Goal: Complete application form

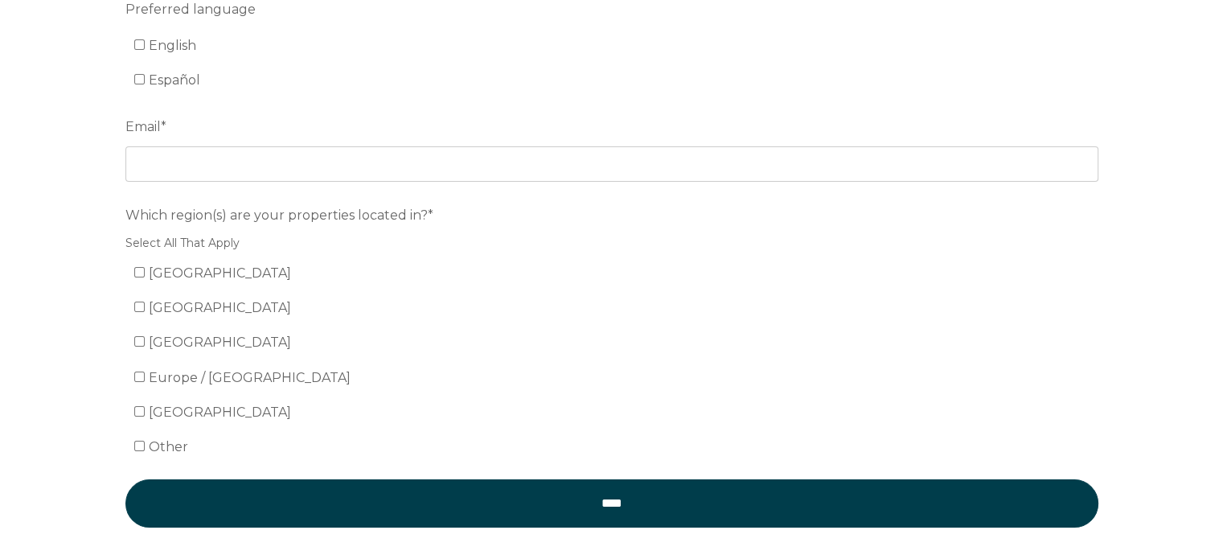
scroll to position [125, 0]
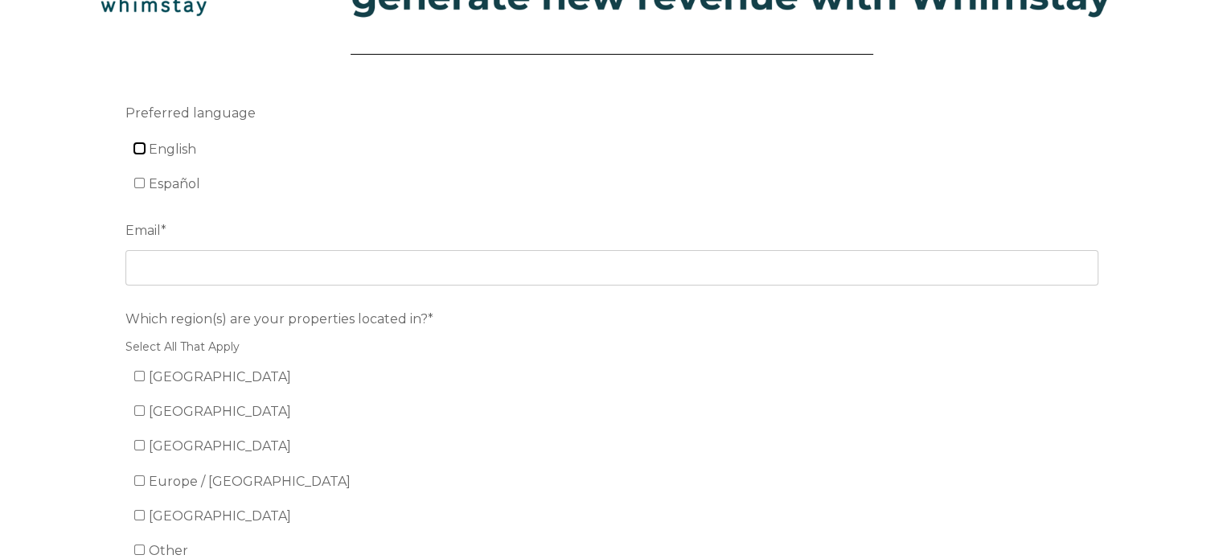
click at [134, 148] on input "English" at bounding box center [139, 148] width 10 height 10
checkbox input "true"
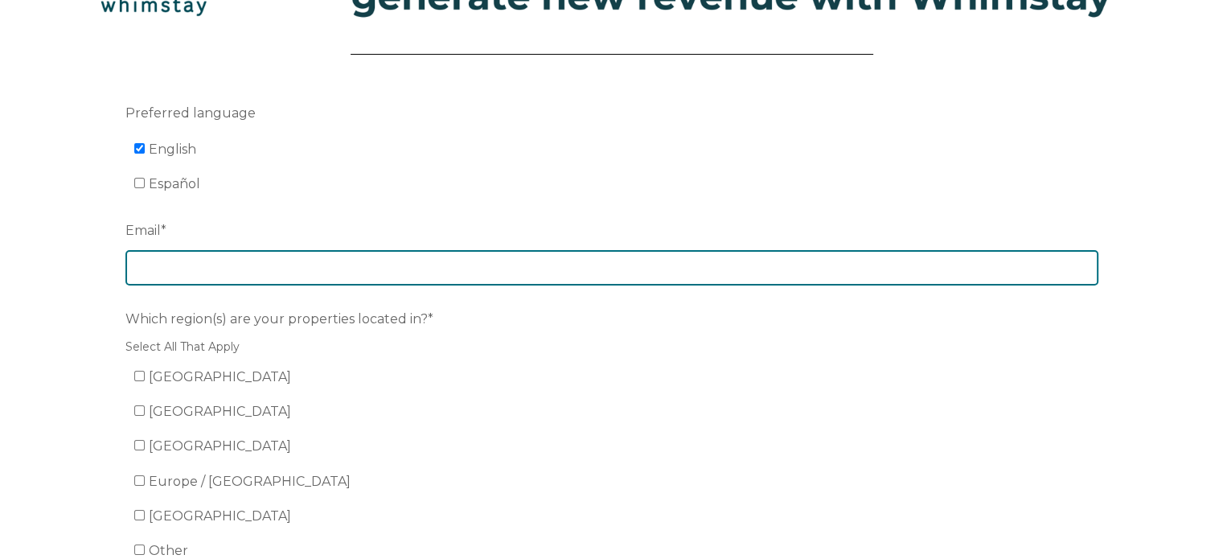
click at [183, 273] on input "Email *" at bounding box center [611, 267] width 973 height 35
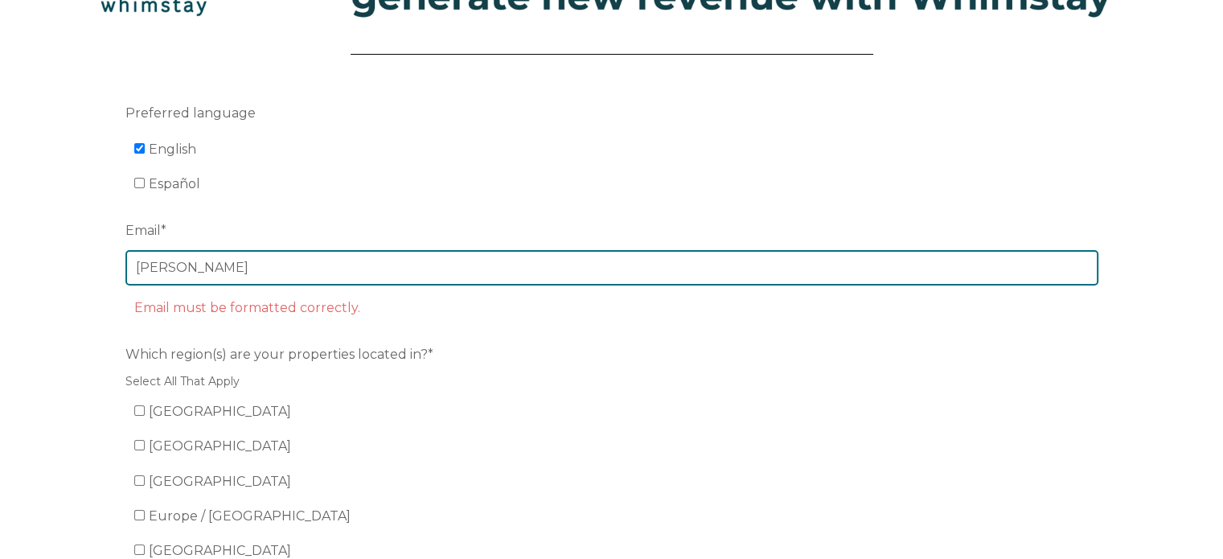
type input "[PERSON_NAME][EMAIL_ADDRESS][DOMAIN_NAME]"
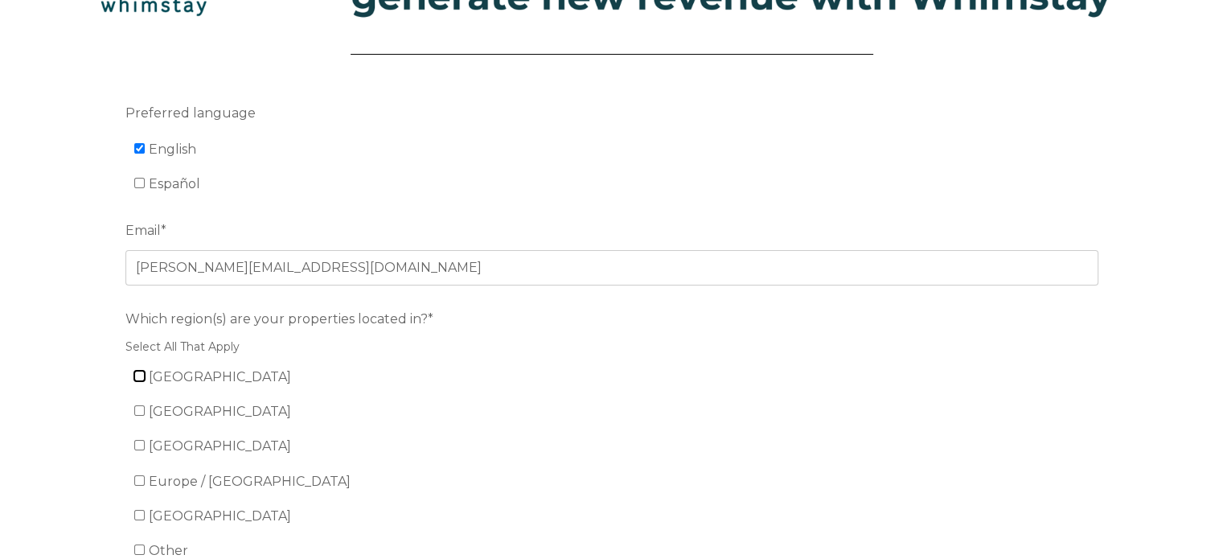
click at [138, 377] on input "[GEOGRAPHIC_DATA]" at bounding box center [139, 376] width 10 height 10
checkbox input "true"
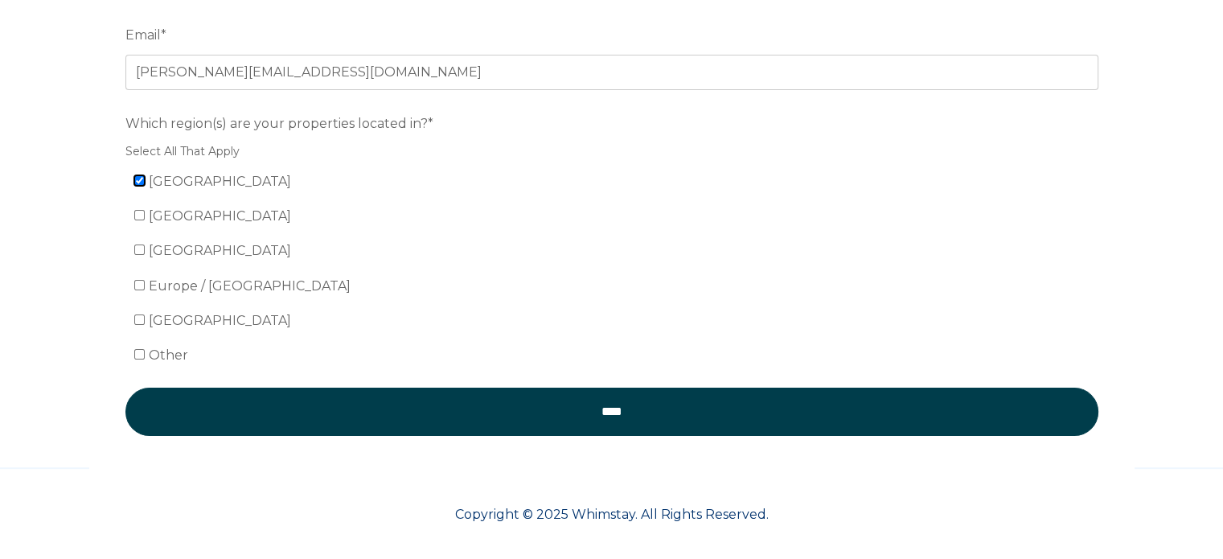
scroll to position [323, 0]
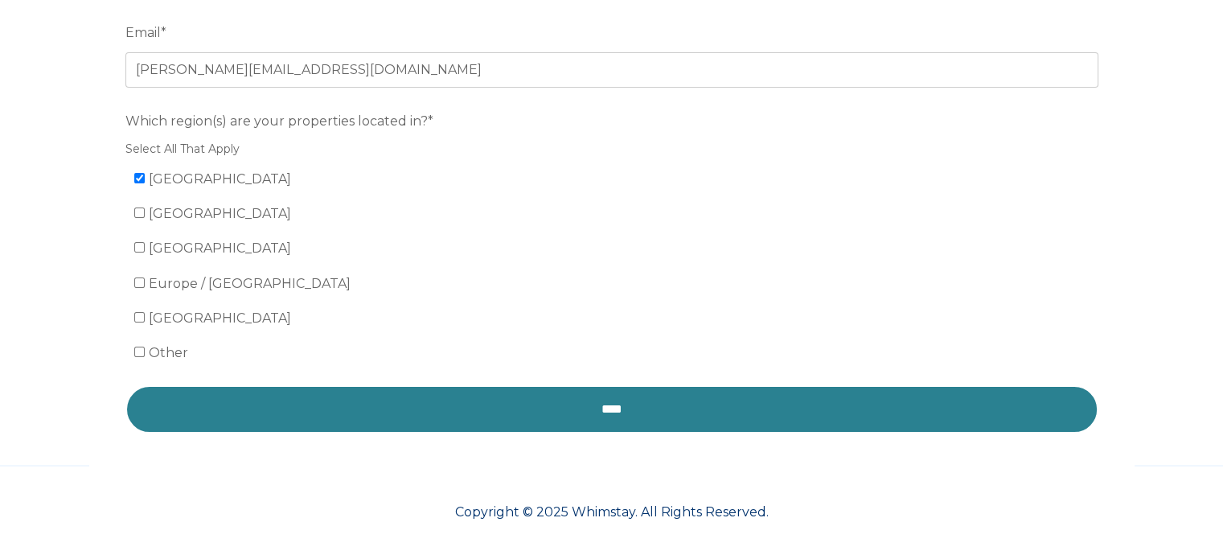
click at [627, 388] on input "****" at bounding box center [611, 409] width 973 height 48
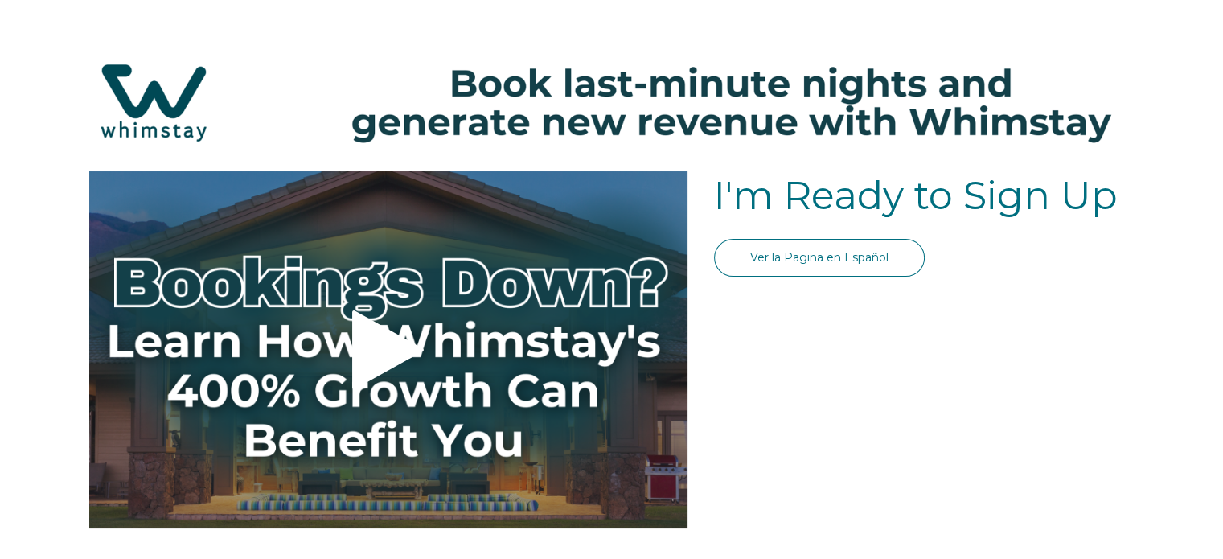
select select "US"
select select "Standard"
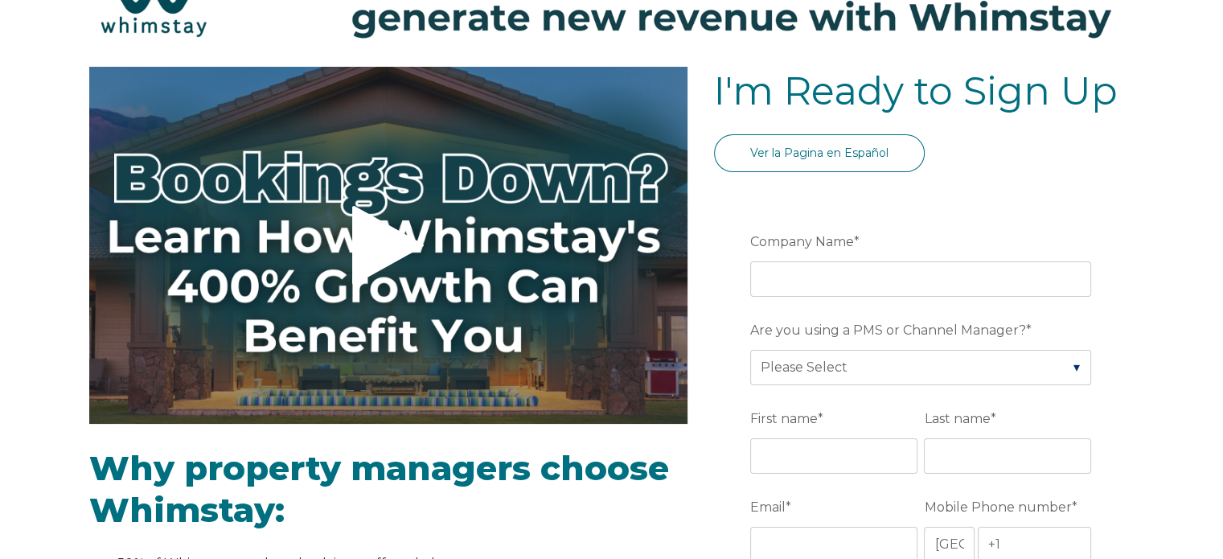
scroll to position [146, 0]
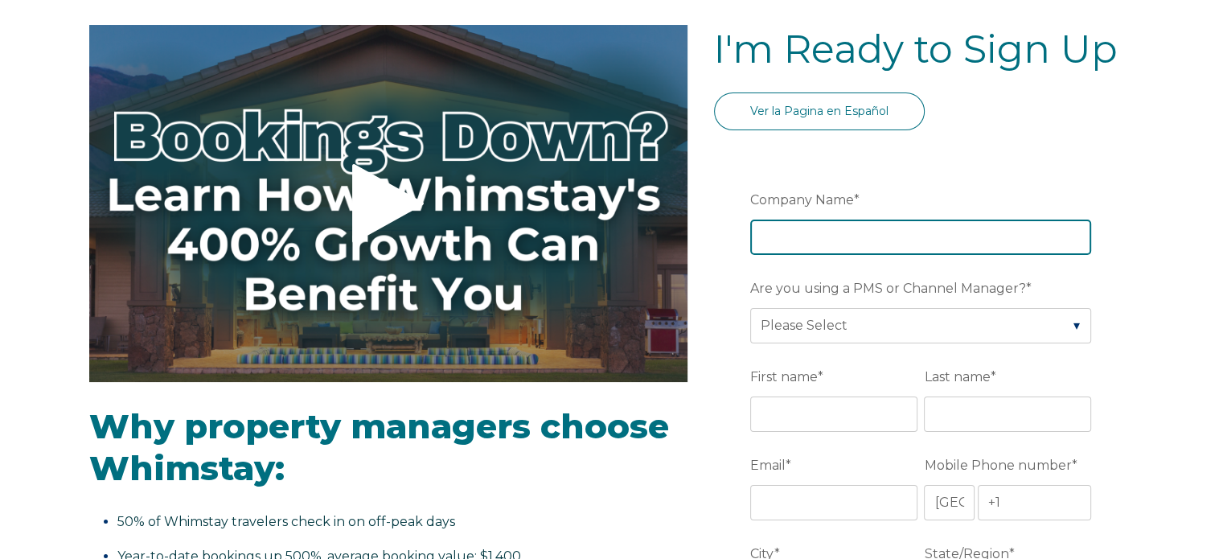
click at [817, 234] on input "Company Name *" at bounding box center [920, 237] width 341 height 35
type input "Short and Sweet Stays LLC"
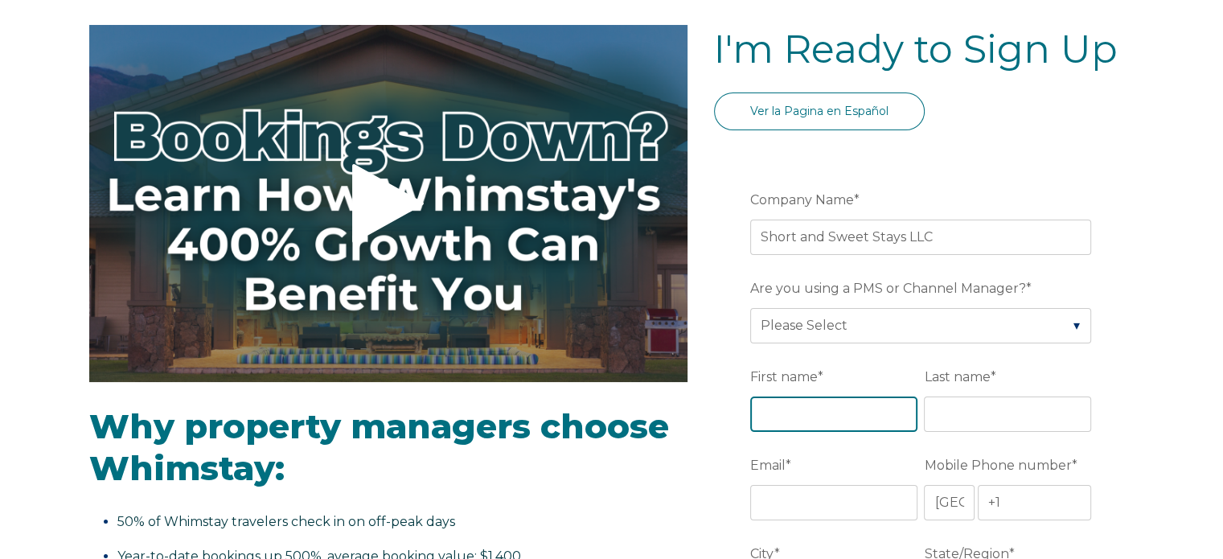
type input "[PERSON_NAME]"
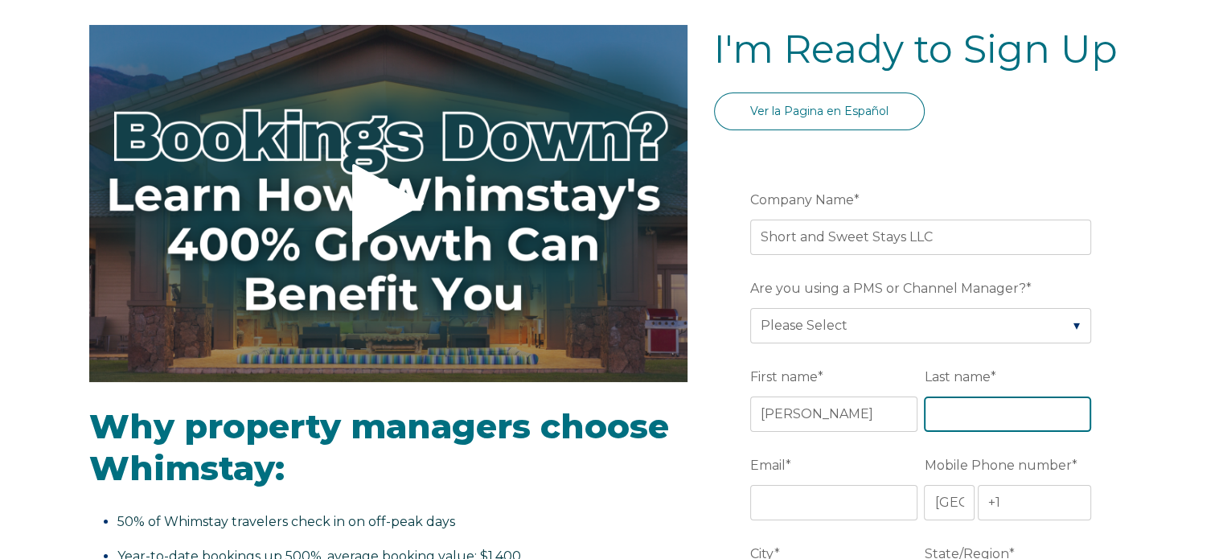
type input "[PERSON_NAME]"
type input "Meridian"
type input "[US_STATE]"
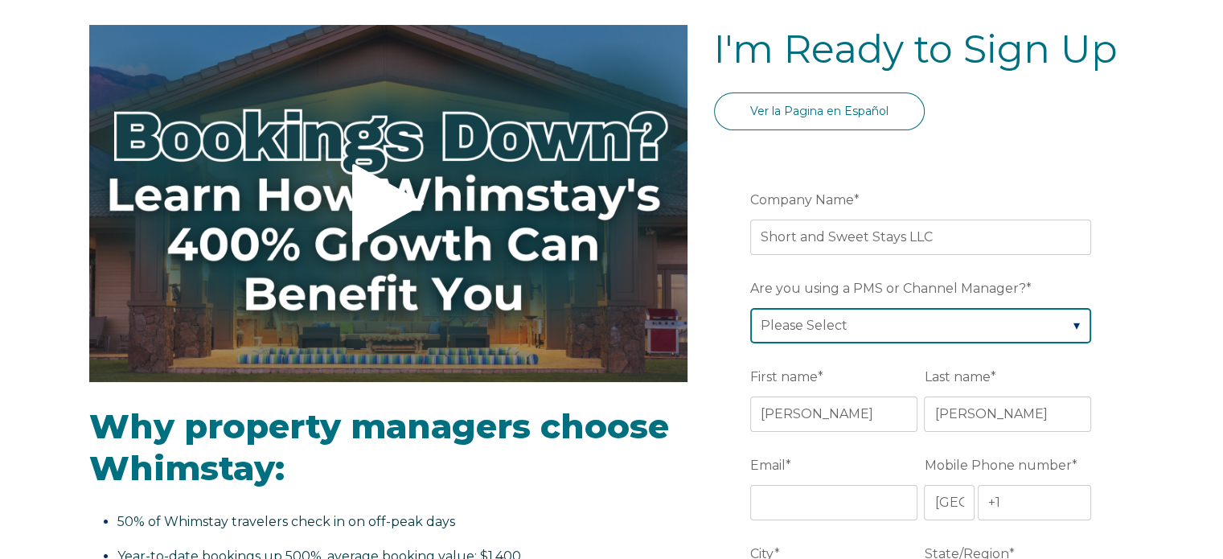
click at [829, 330] on select "Please Select Barefoot BookingPal Boost Brightside CiiRUS Escapia Guesty Hostaw…" at bounding box center [920, 325] width 341 height 35
select select "OwnerRez"
click at [750, 308] on select "Please Select Barefoot BookingPal Boost Brightside CiiRUS Escapia Guesty Hostaw…" at bounding box center [920, 325] width 341 height 35
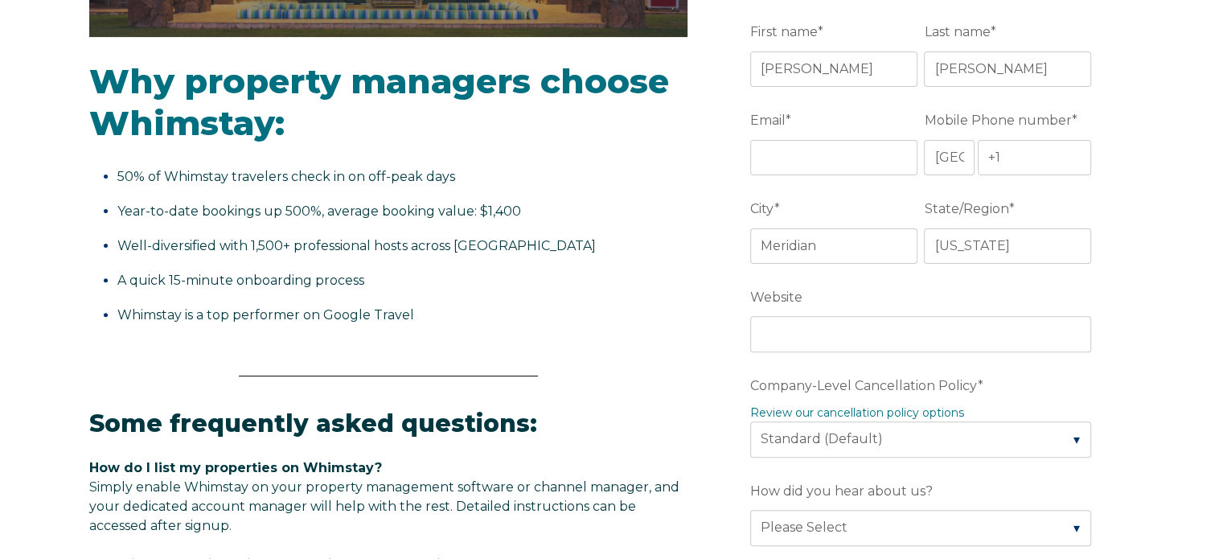
scroll to position [517, 0]
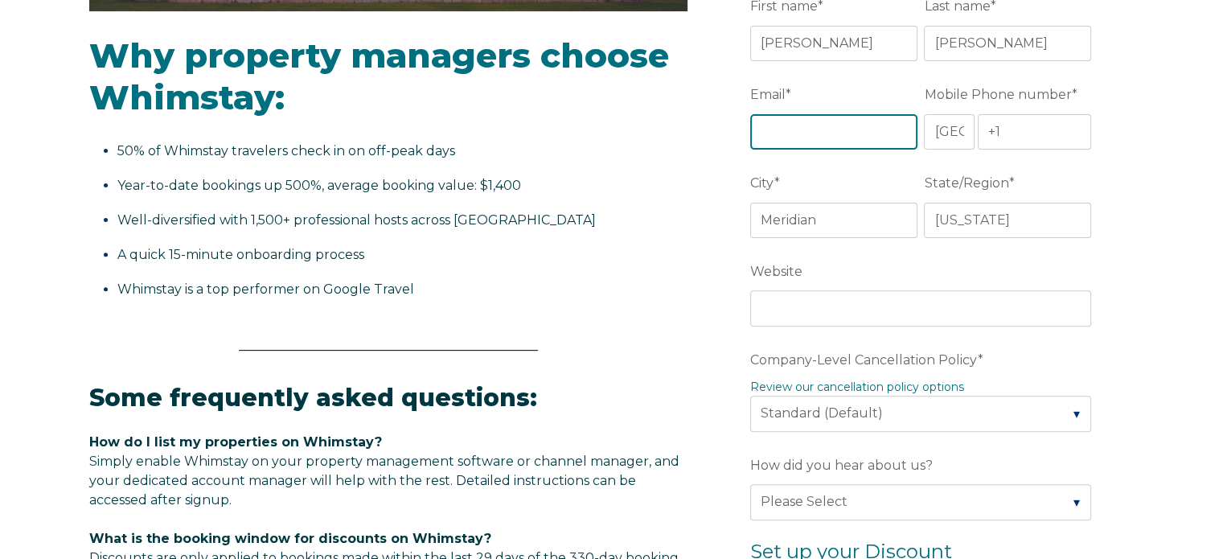
click at [790, 128] on input "Email *" at bounding box center [833, 131] width 167 height 35
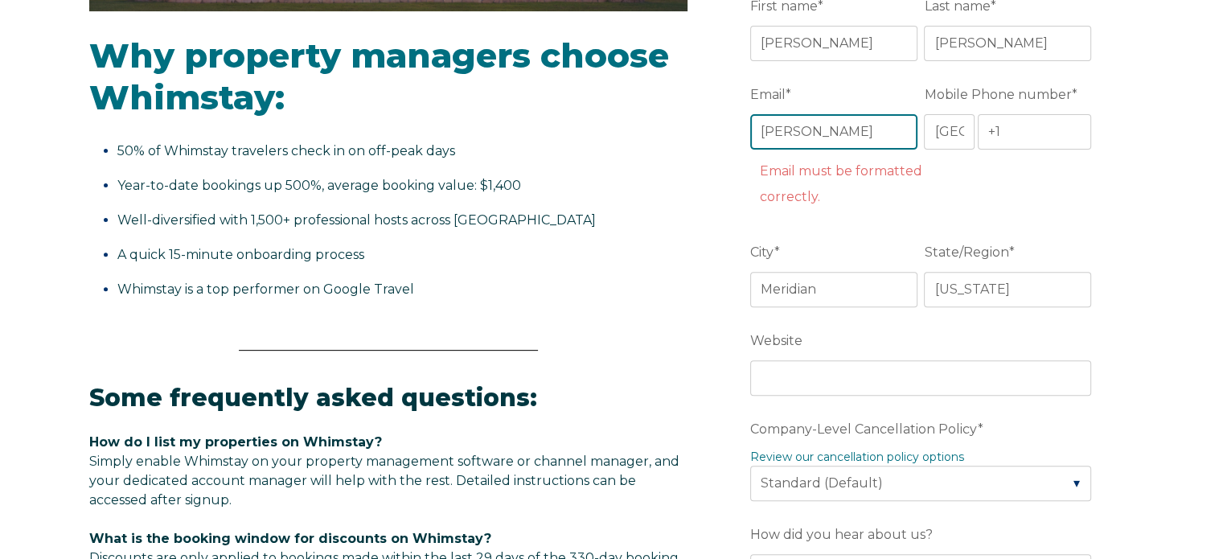
type input "[PERSON_NAME][EMAIL_ADDRESS][DOMAIN_NAME]"
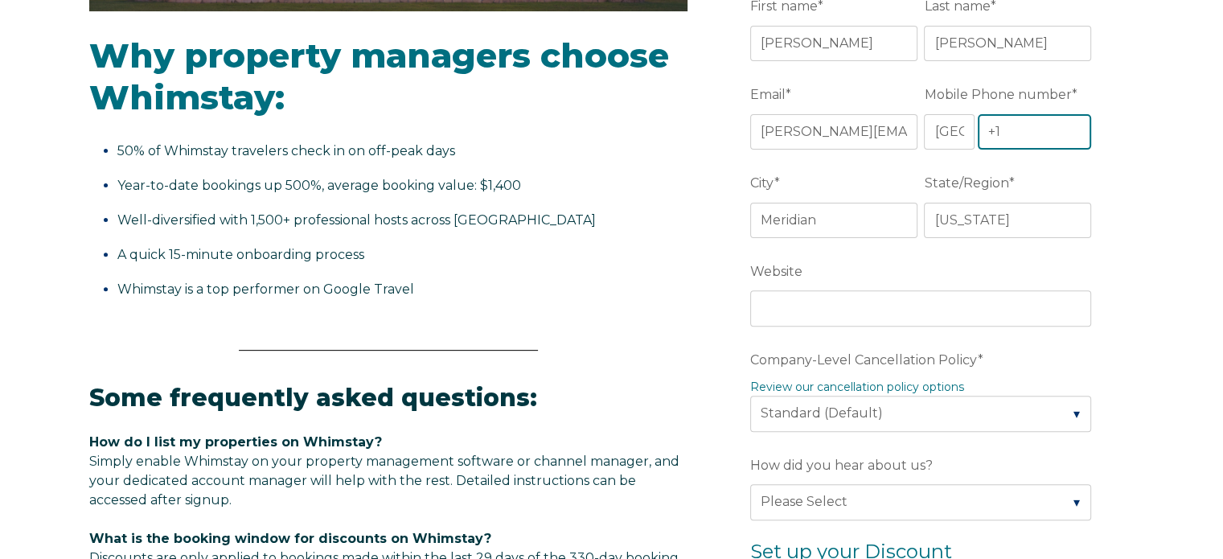
click at [1013, 145] on input "+1" at bounding box center [1035, 131] width 114 height 35
type input "[PHONE_NUMBER]"
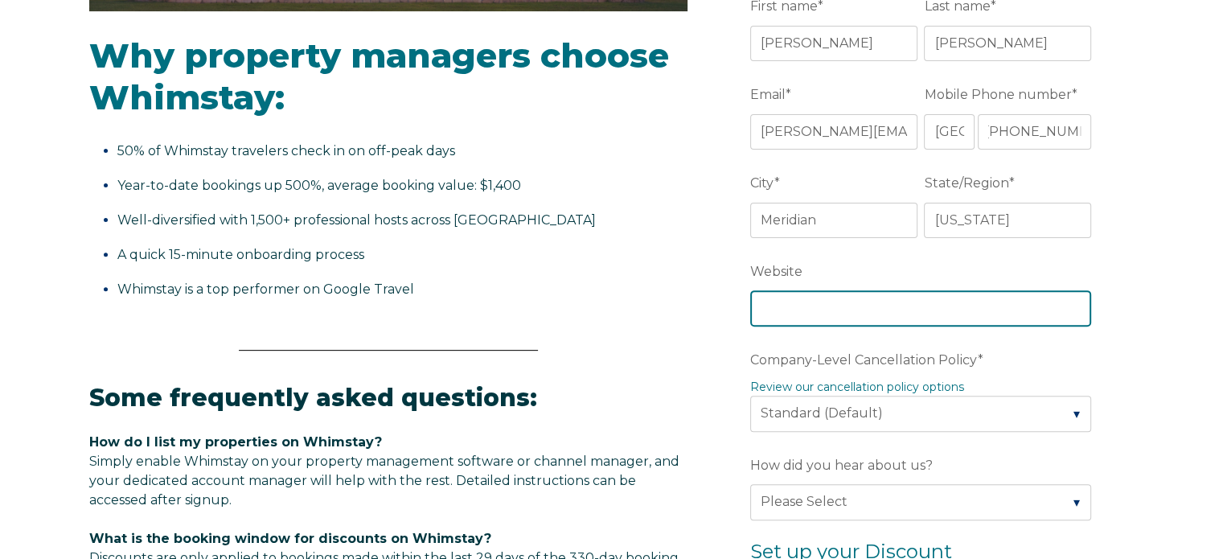
scroll to position [0, 0]
click at [815, 314] on input "Website" at bounding box center [920, 307] width 341 height 35
type input "[DOMAIN_NAME]"
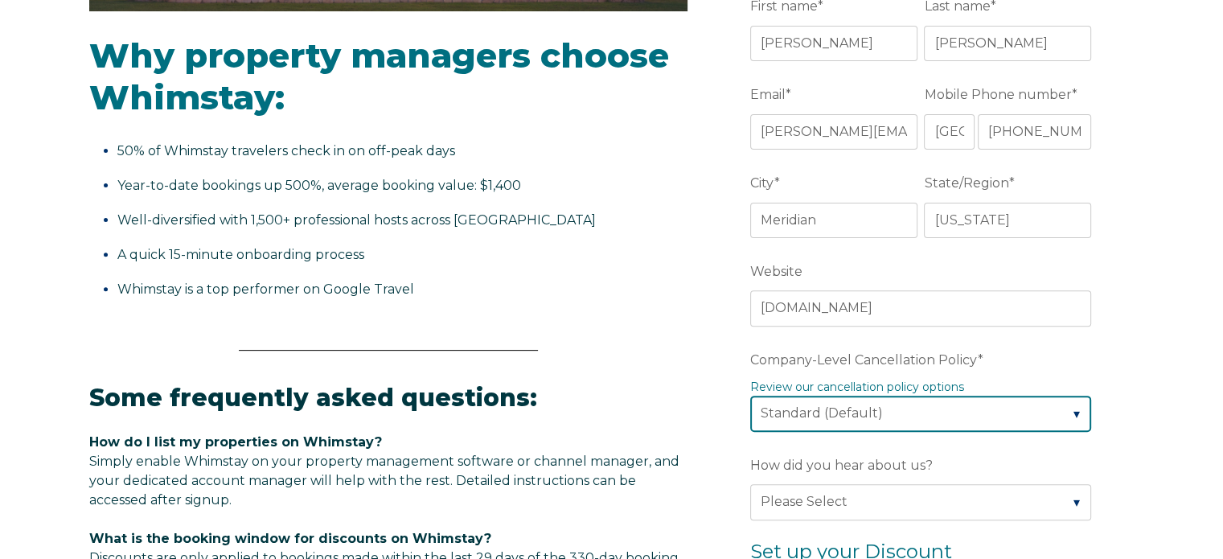
click at [829, 420] on select "Please Select Partial Standard (Default) Moderate Strict" at bounding box center [920, 413] width 341 height 35
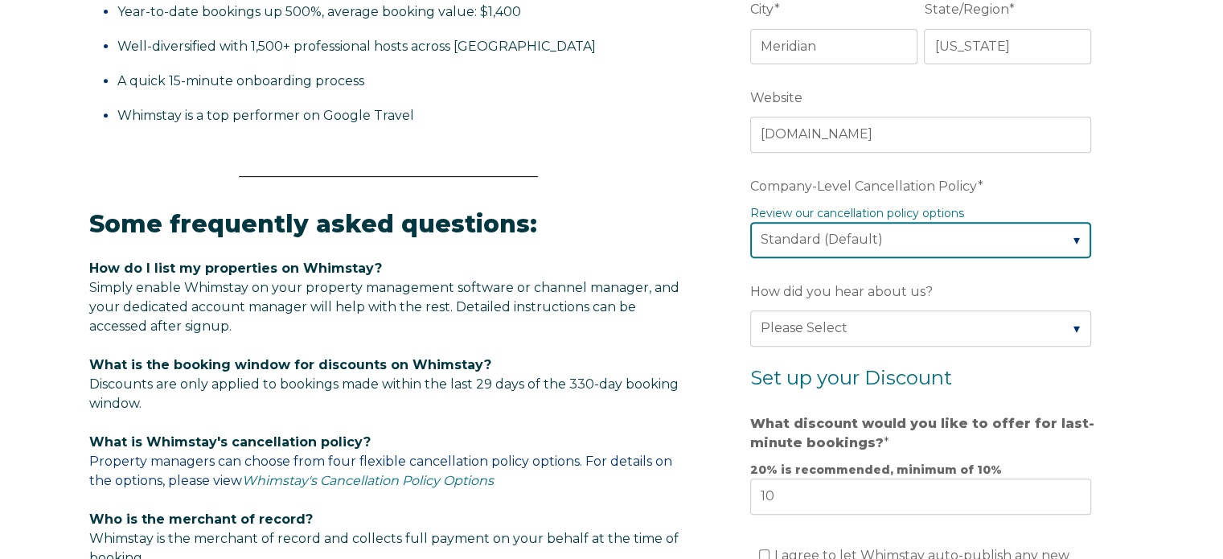
scroll to position [693, 0]
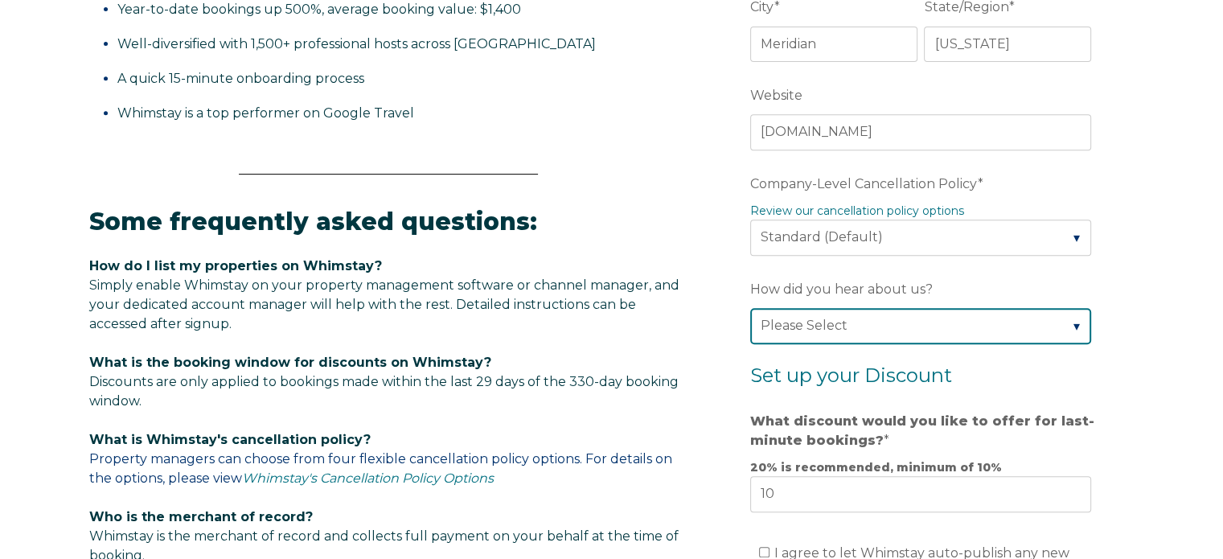
click at [1039, 311] on select "Please Select Found Whimstay through a Google search Spoke to a Whimstay salesp…" at bounding box center [920, 325] width 341 height 35
select select "Whimstay Sales"
click at [750, 308] on select "Please Select Found Whimstay through a Google search Spoke to a Whimstay salesp…" at bounding box center [920, 325] width 341 height 35
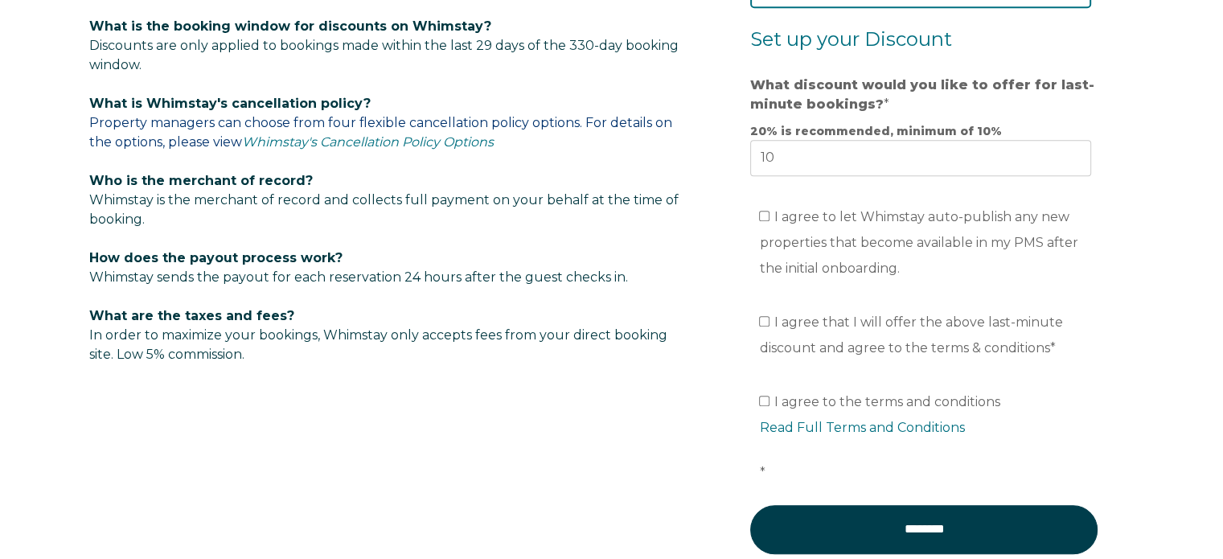
scroll to position [1033, 0]
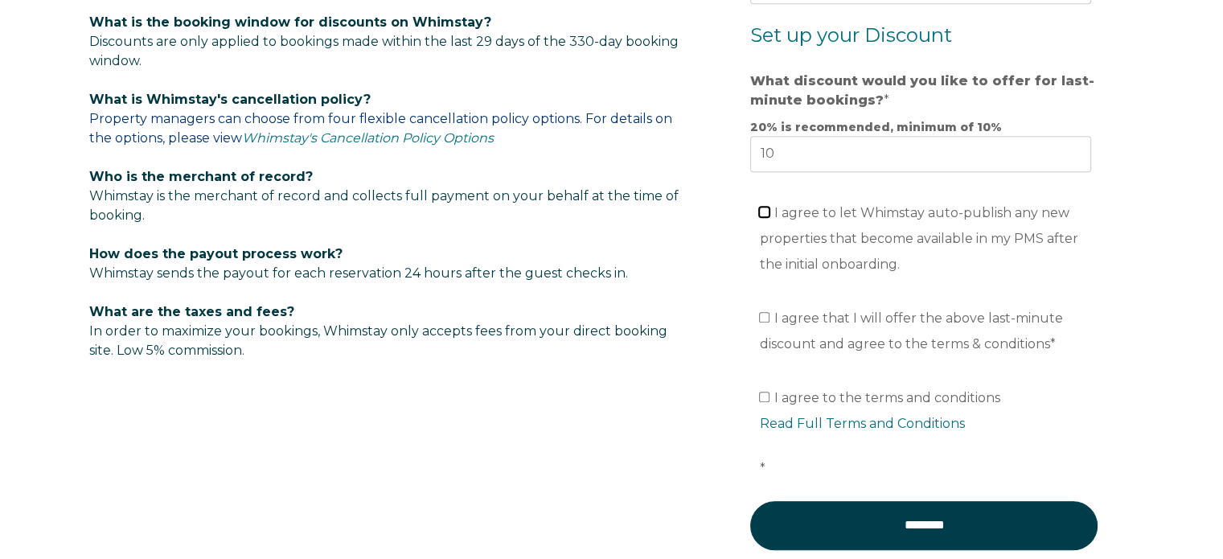
click at [764, 207] on input "I agree to let Whimstay auto-publish any new properties that become available i…" at bounding box center [764, 212] width 10 height 10
checkbox input "true"
click at [766, 313] on input "I agree that I will offer the above last-minute discount and agree to the terms…" at bounding box center [764, 317] width 10 height 10
checkbox input "true"
click at [766, 394] on input "I agree to the terms and conditions Read Full Terms and Conditions *" at bounding box center [764, 397] width 10 height 10
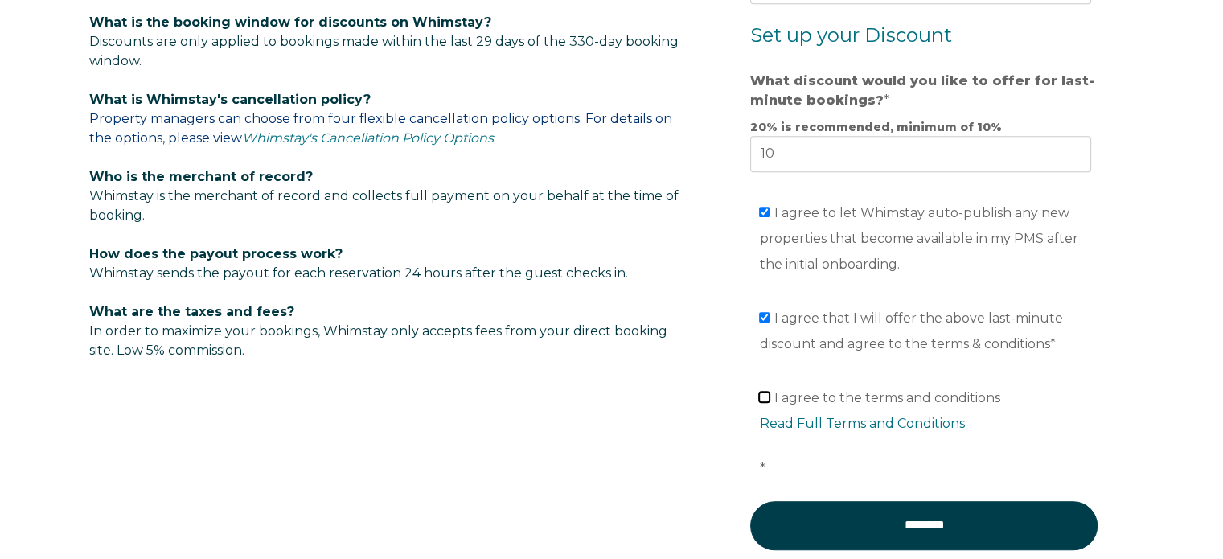
checkbox input "true"
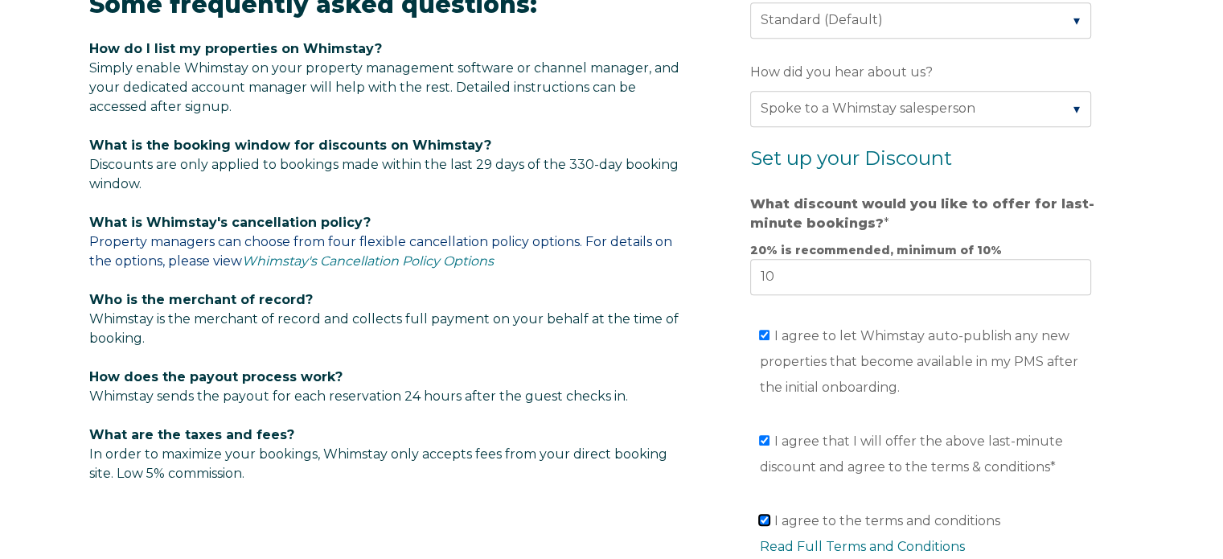
scroll to position [1235, 0]
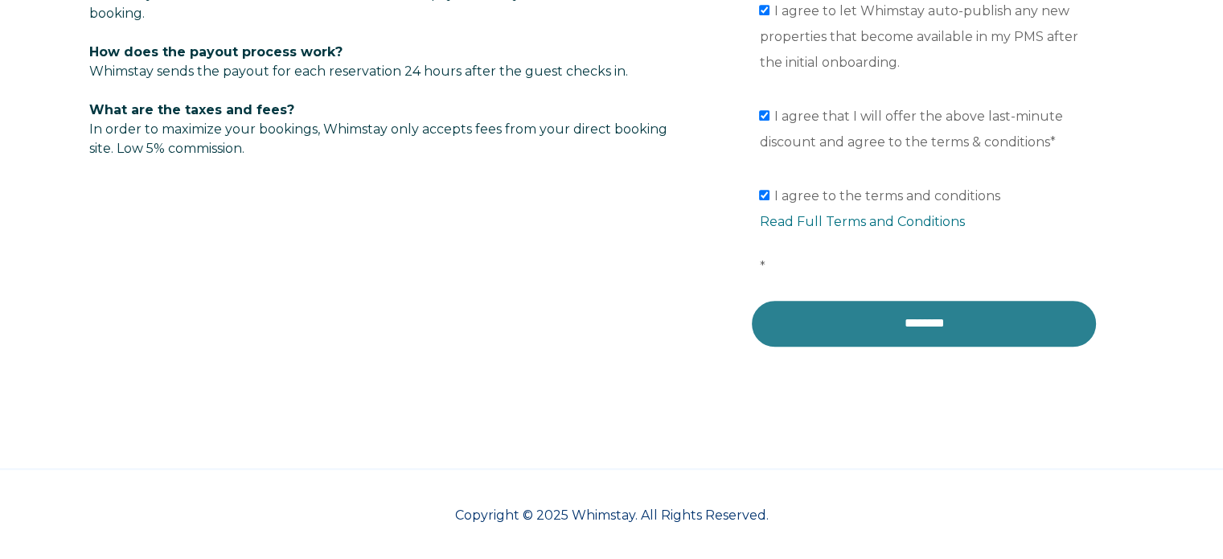
click at [867, 340] on input "********" at bounding box center [923, 323] width 347 height 48
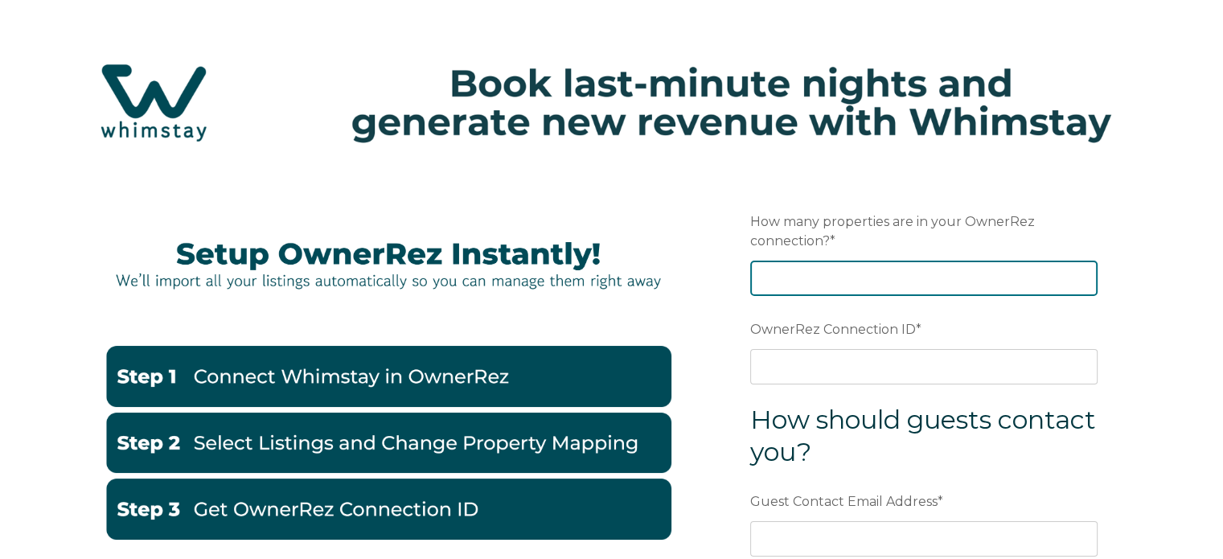
click at [796, 272] on input "How many properties are in your OwnerRez connection? *" at bounding box center [923, 278] width 347 height 35
type input "25"
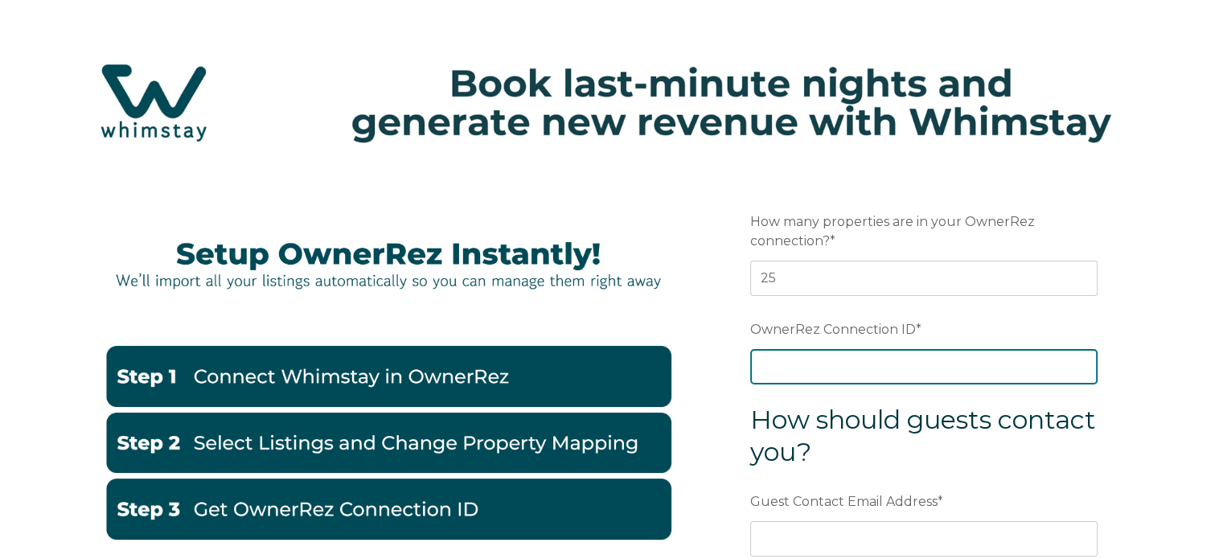
click at [794, 356] on input "OwnerRez Connection ID *" at bounding box center [923, 366] width 347 height 35
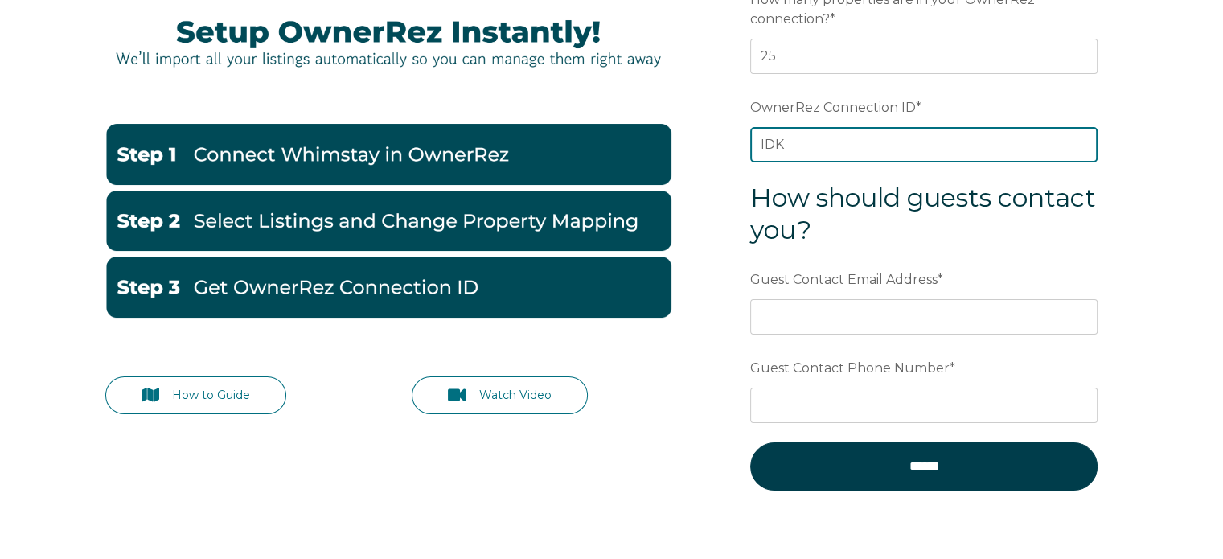
scroll to position [223, 0]
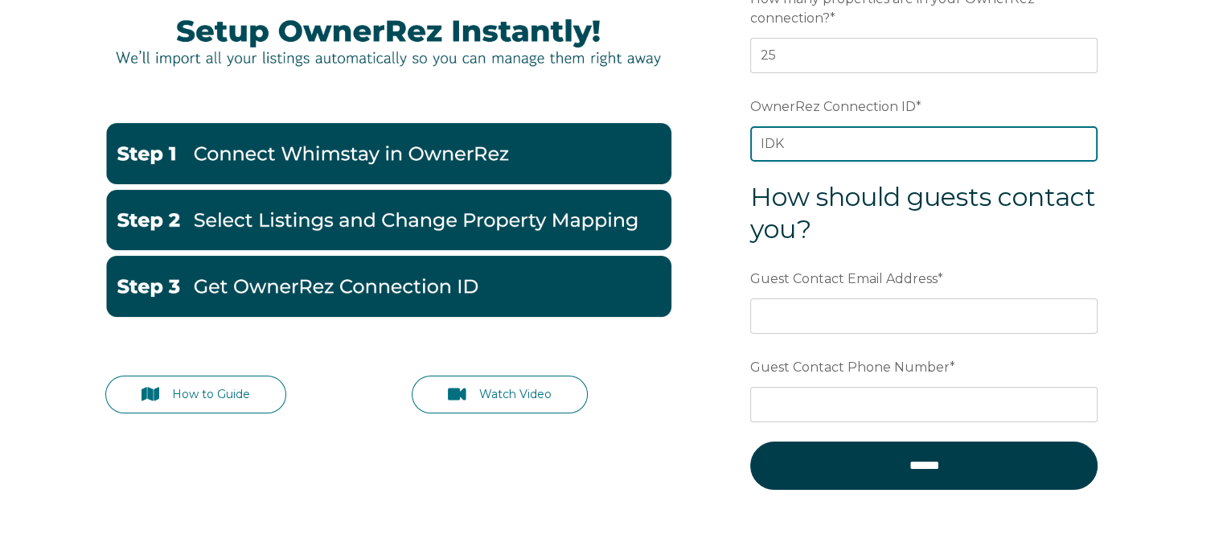
type input "IDK"
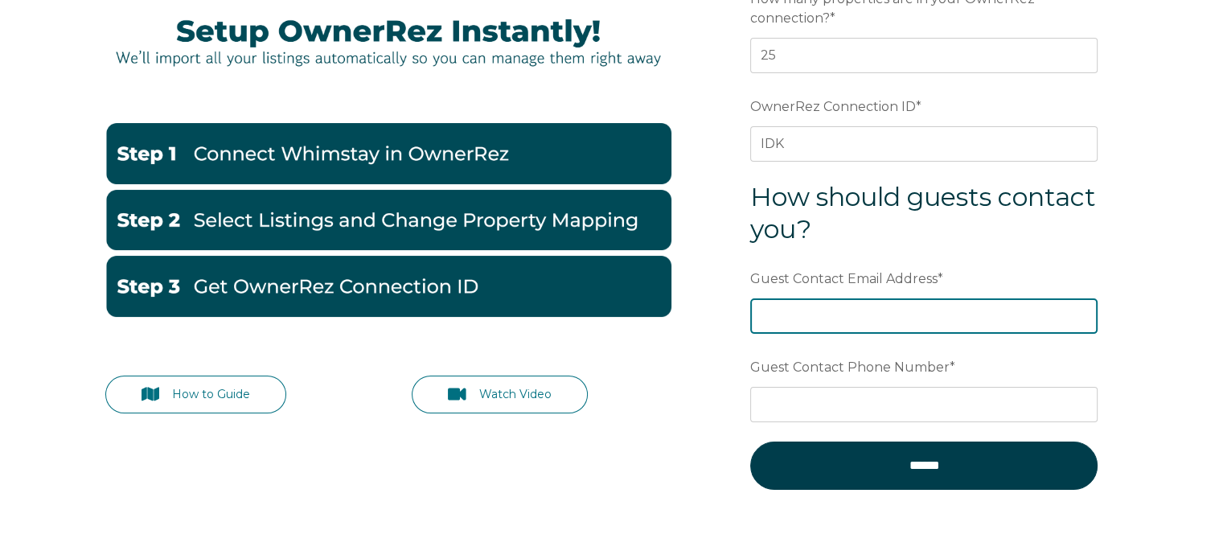
click at [844, 311] on input "Guest Contact Email Address *" at bounding box center [923, 315] width 347 height 35
type input "[PERSON_NAME][EMAIL_ADDRESS][DOMAIN_NAME]"
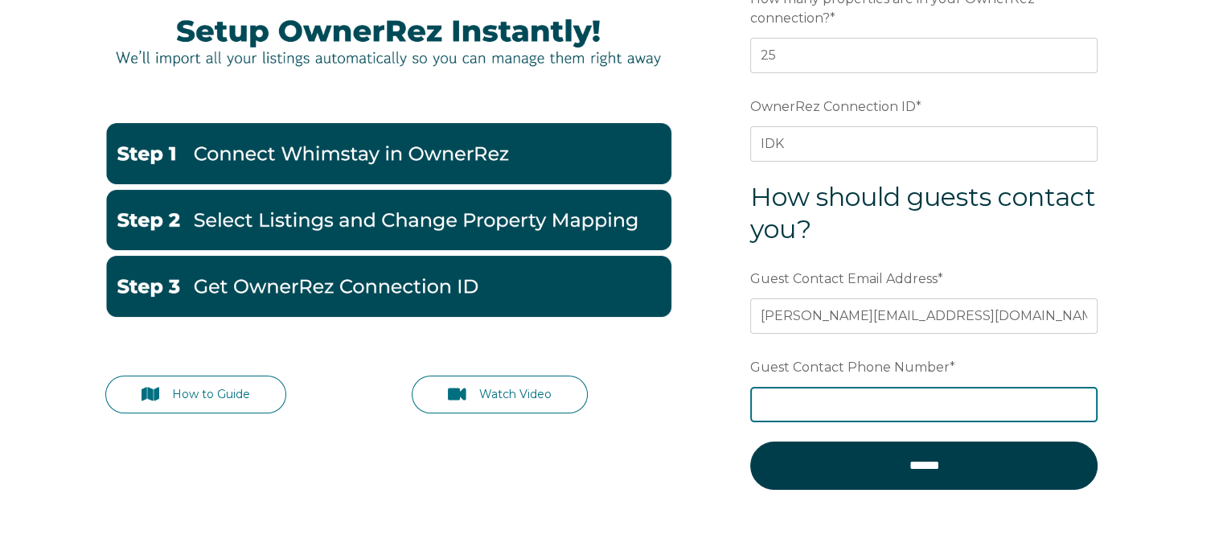
click at [798, 410] on input "Guest Contact Phone Number *" at bounding box center [923, 404] width 347 height 35
type input "2082525144"
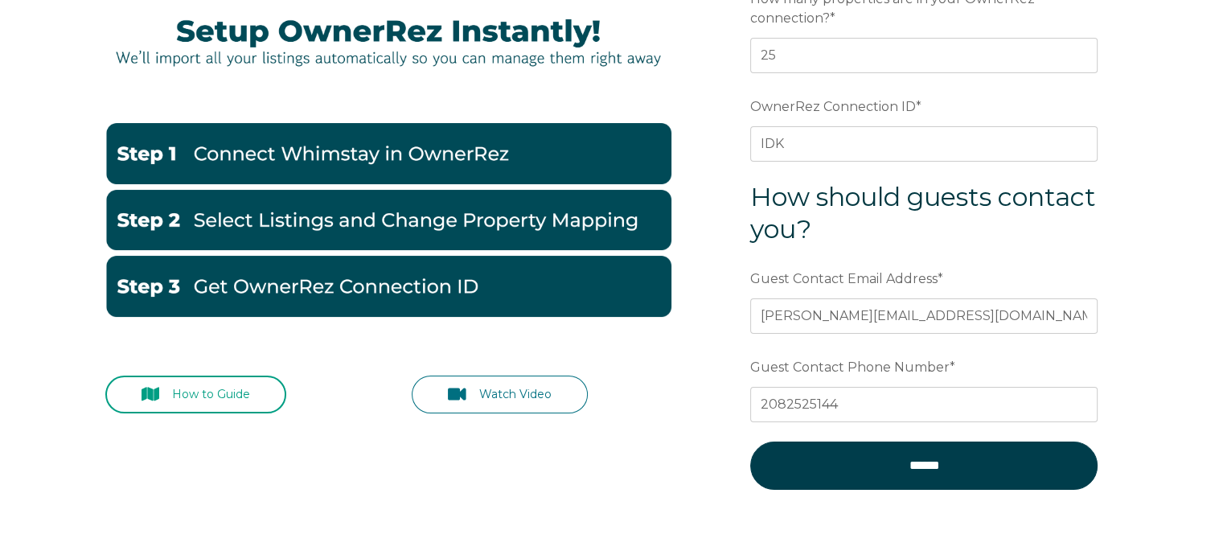
click at [218, 392] on link "How to Guide" at bounding box center [196, 395] width 182 height 38
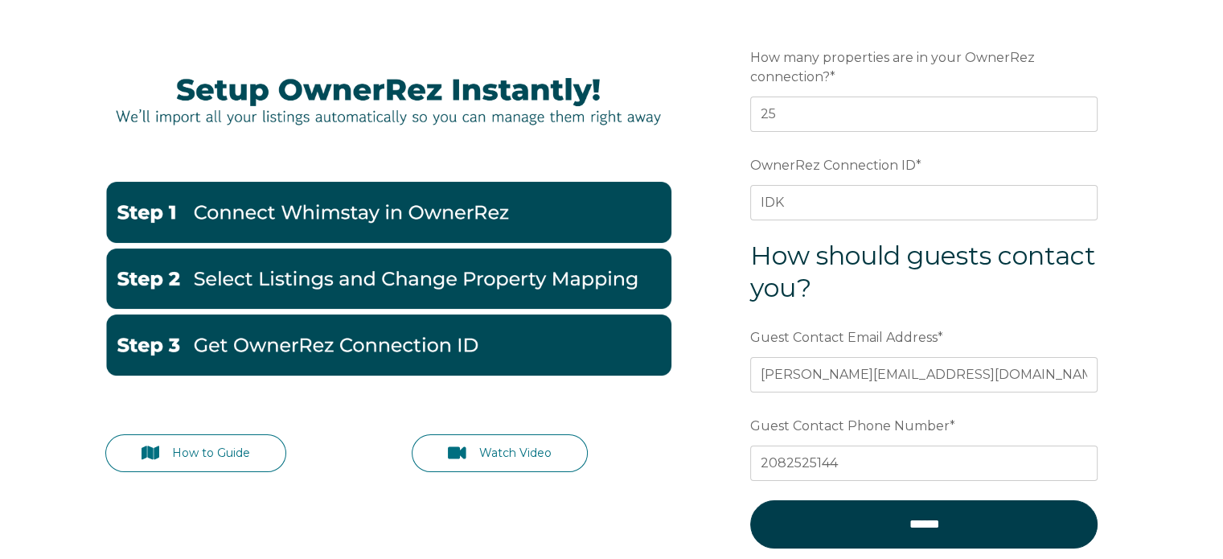
scroll to position [367, 0]
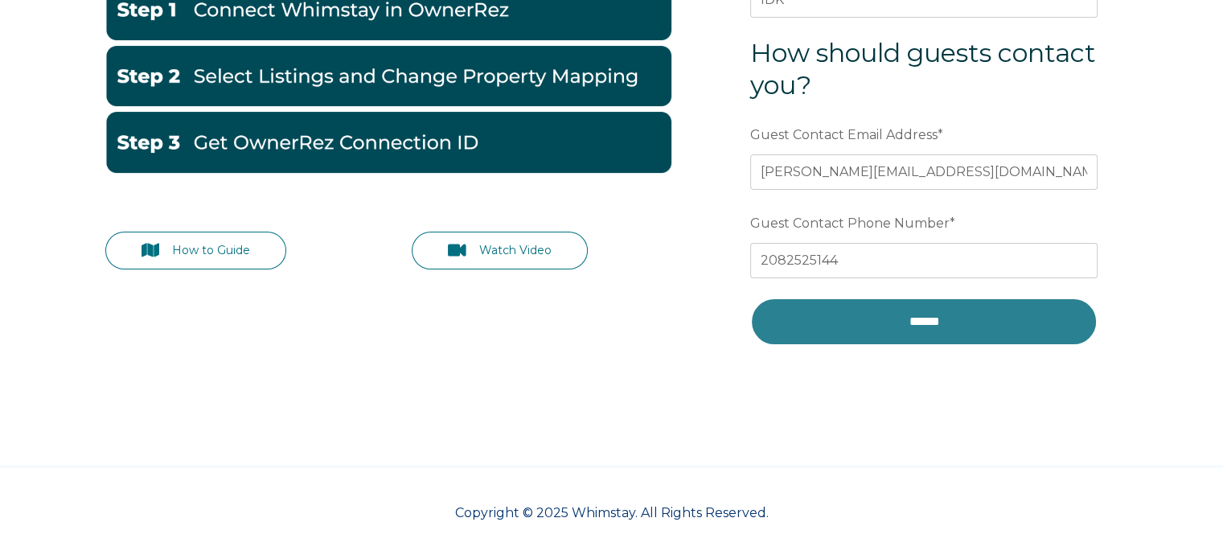
click at [908, 326] on input "******" at bounding box center [923, 322] width 347 height 48
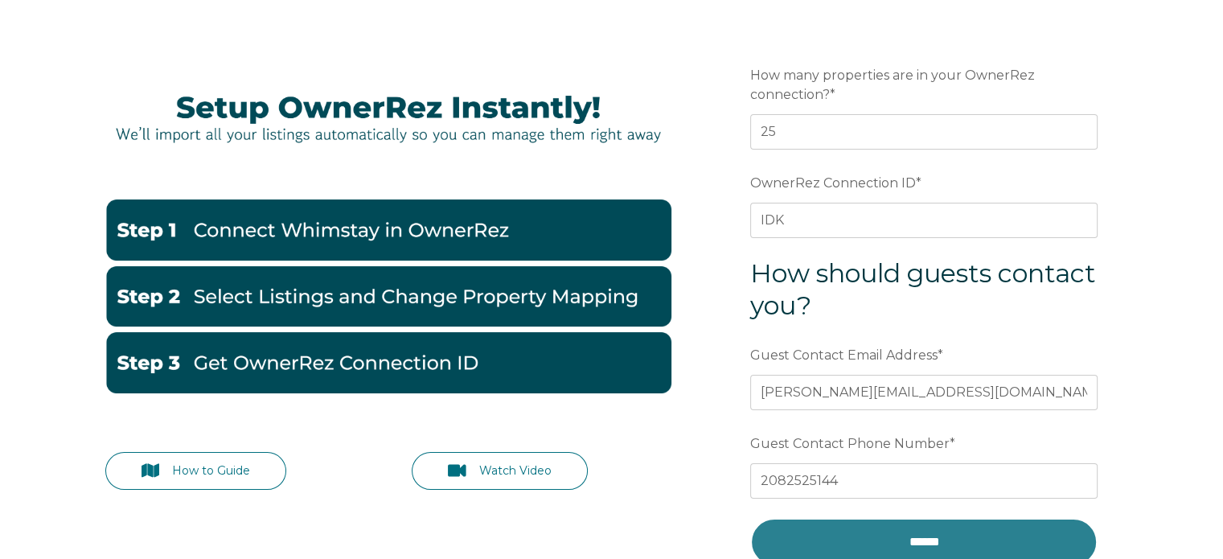
scroll to position [145, 0]
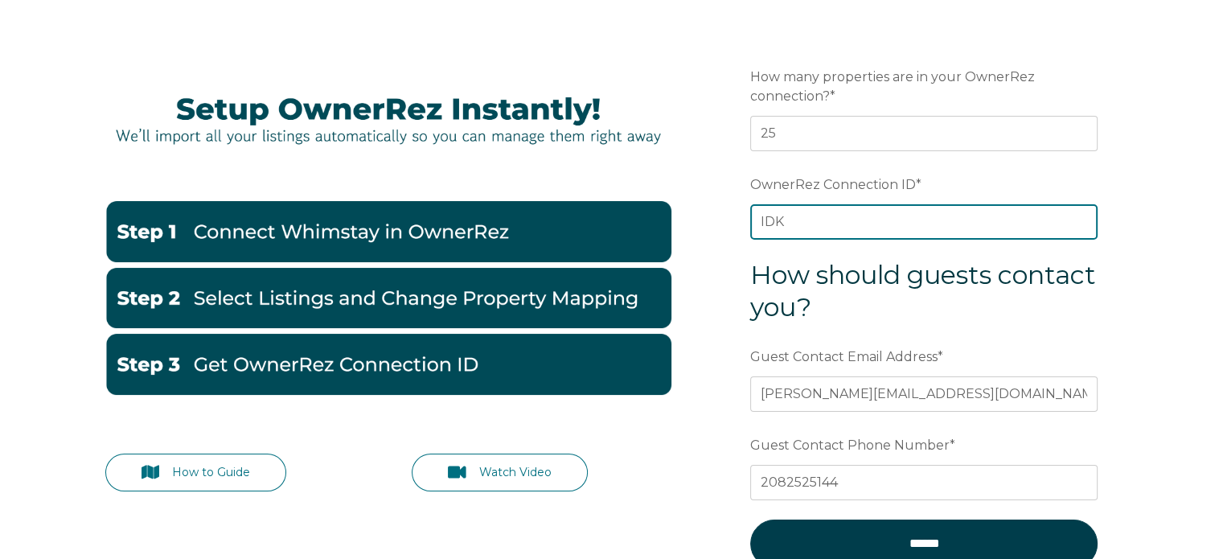
click at [840, 228] on input "IDK" at bounding box center [923, 221] width 347 height 35
paste input "ora7ccddf971x"
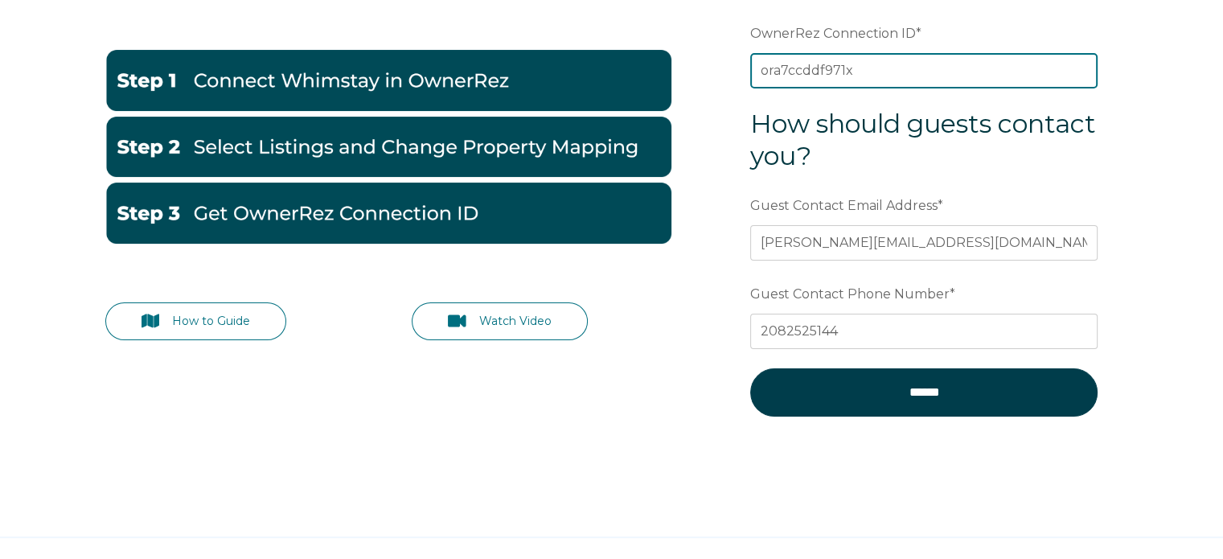
scroll to position [344, 0]
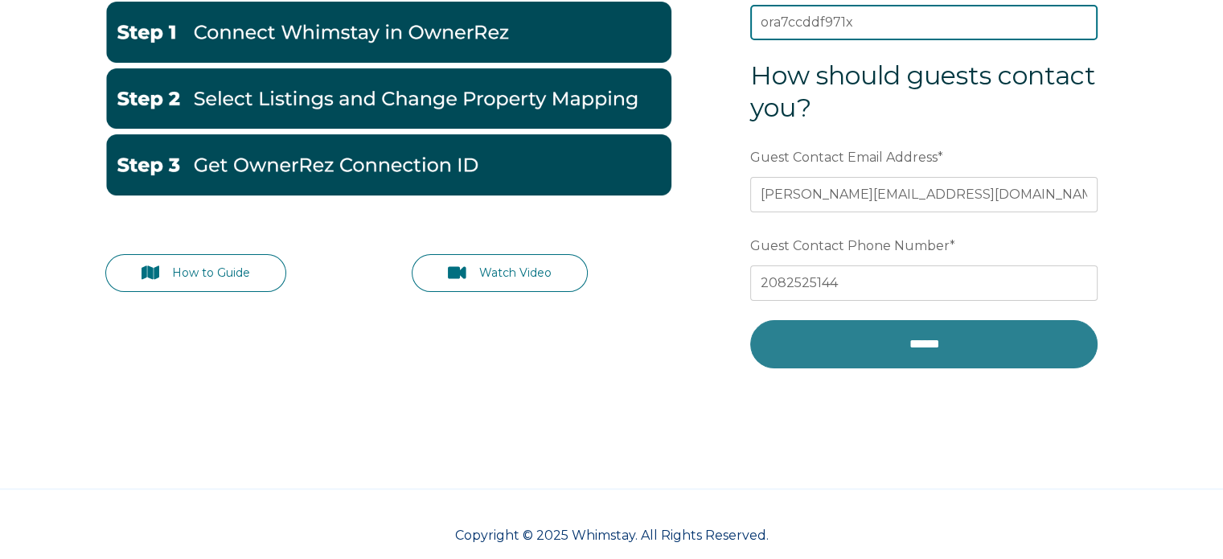
type input "ora7ccddf971x"
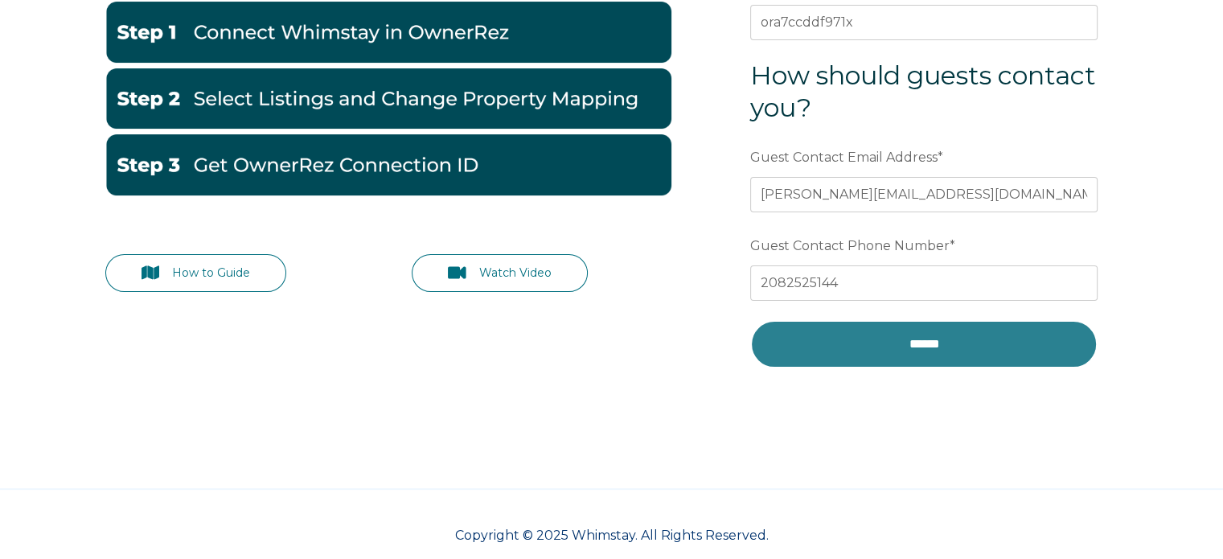
click at [834, 352] on input "******" at bounding box center [923, 344] width 347 height 48
